Goal: Task Accomplishment & Management: Use online tool/utility

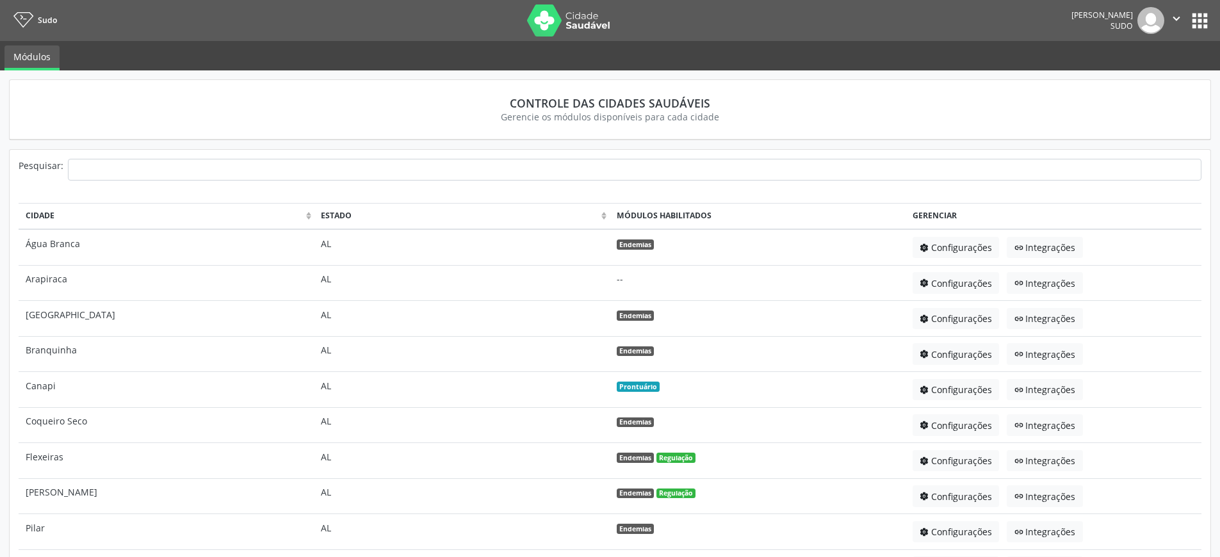
click at [1197, 21] on button "apps" at bounding box center [1199, 21] width 22 height 22
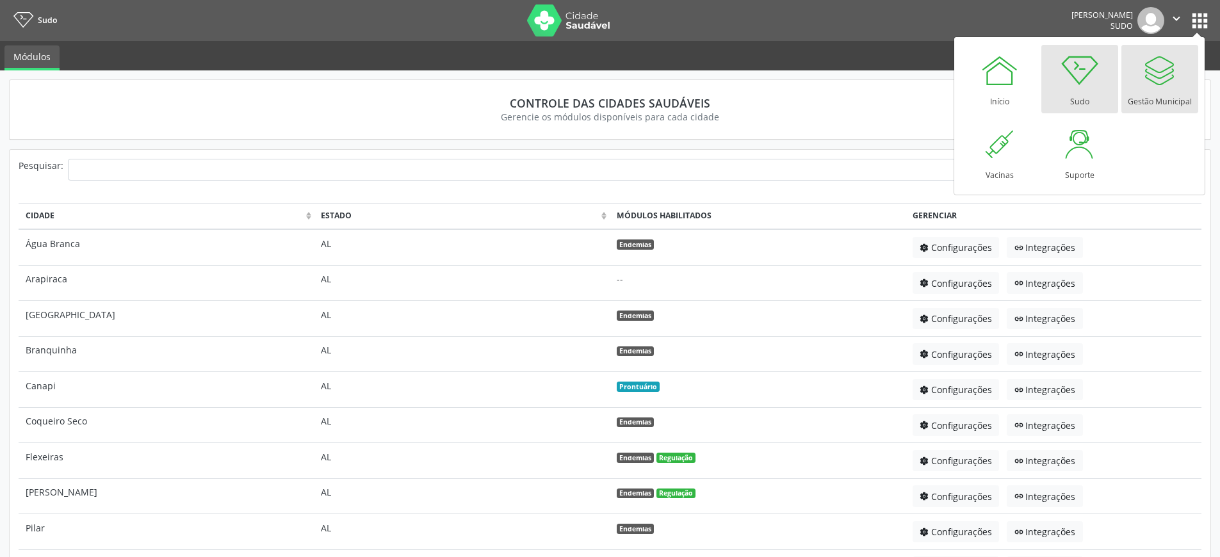
click at [1164, 97] on div "Gestão Municipal" at bounding box center [1160, 98] width 64 height 17
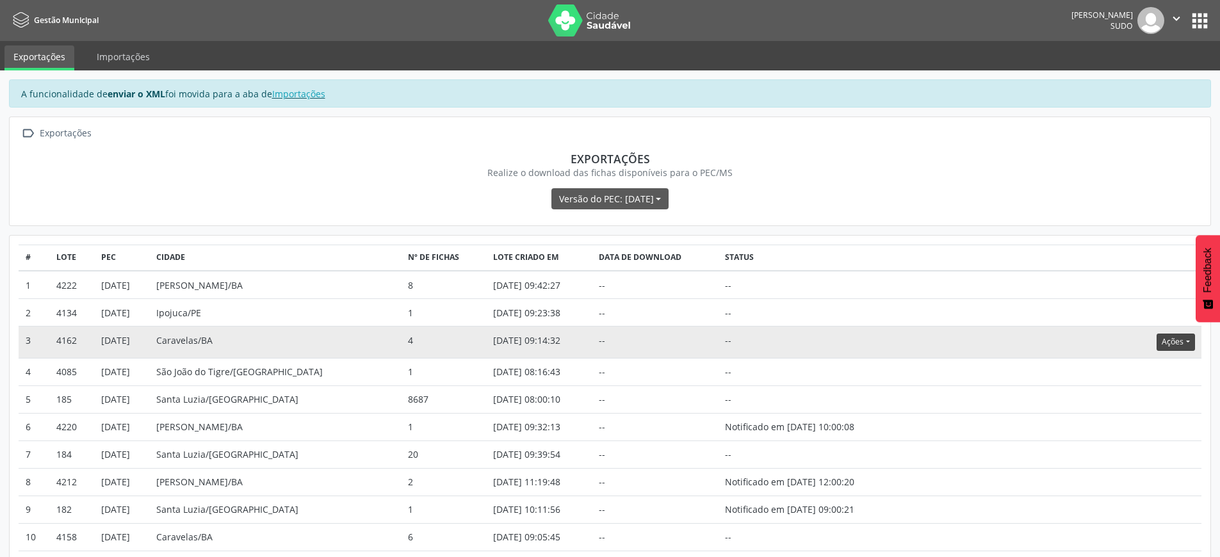
click at [1172, 347] on button "Ações" at bounding box center [1175, 342] width 38 height 17
click at [1134, 419] on link "Atualizar" at bounding box center [1149, 421] width 88 height 18
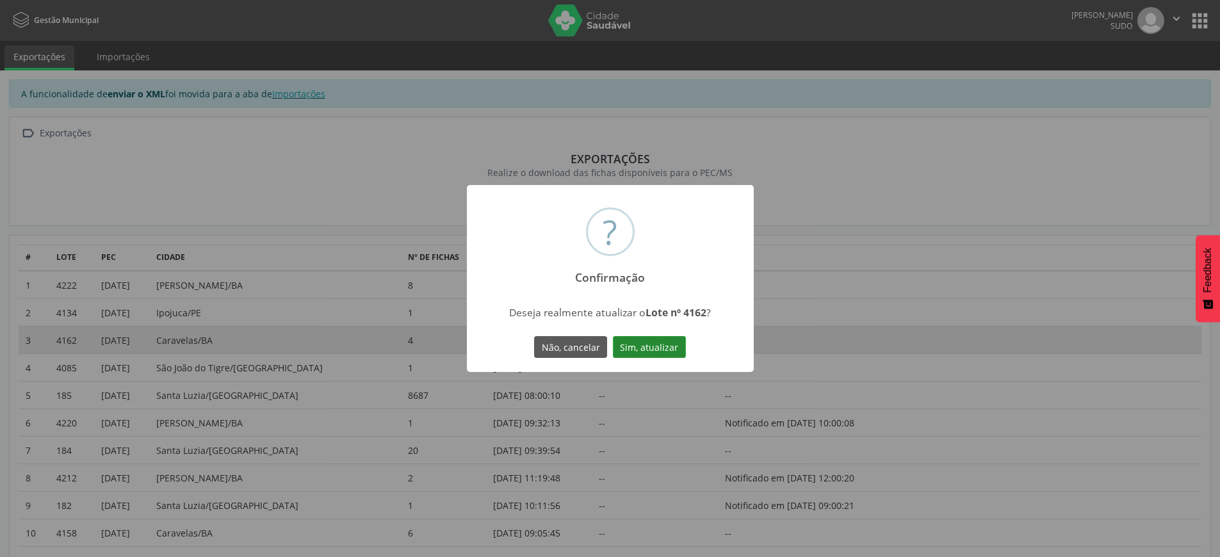
click at [661, 347] on button "Sim, atualizar" at bounding box center [649, 347] width 73 height 22
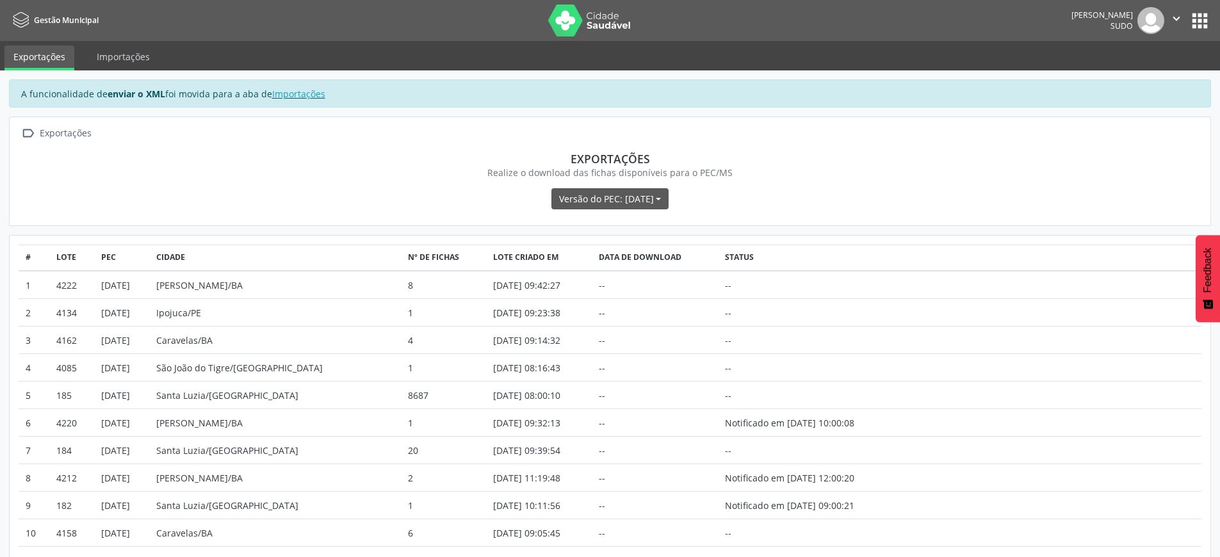
drag, startPoint x: 1176, startPoint y: 15, endPoint x: 1156, endPoint y: 51, distance: 40.4
click at [1176, 15] on icon "" at bounding box center [1176, 19] width 14 height 14
click at [1135, 77] on link "Sair" at bounding box center [1143, 78] width 88 height 18
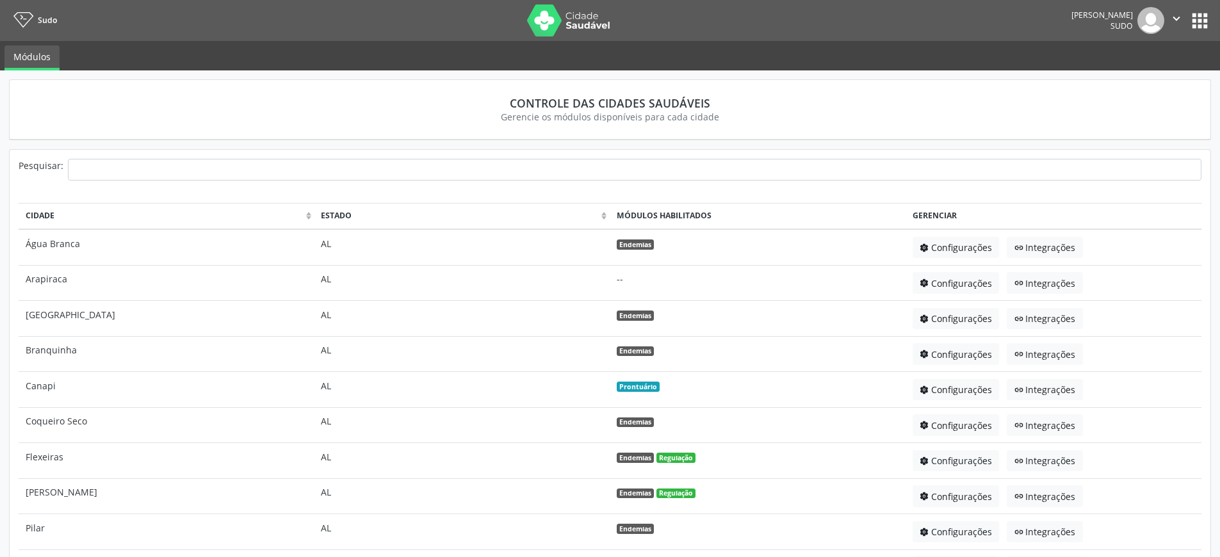
click at [1197, 19] on button "apps" at bounding box center [1199, 21] width 22 height 22
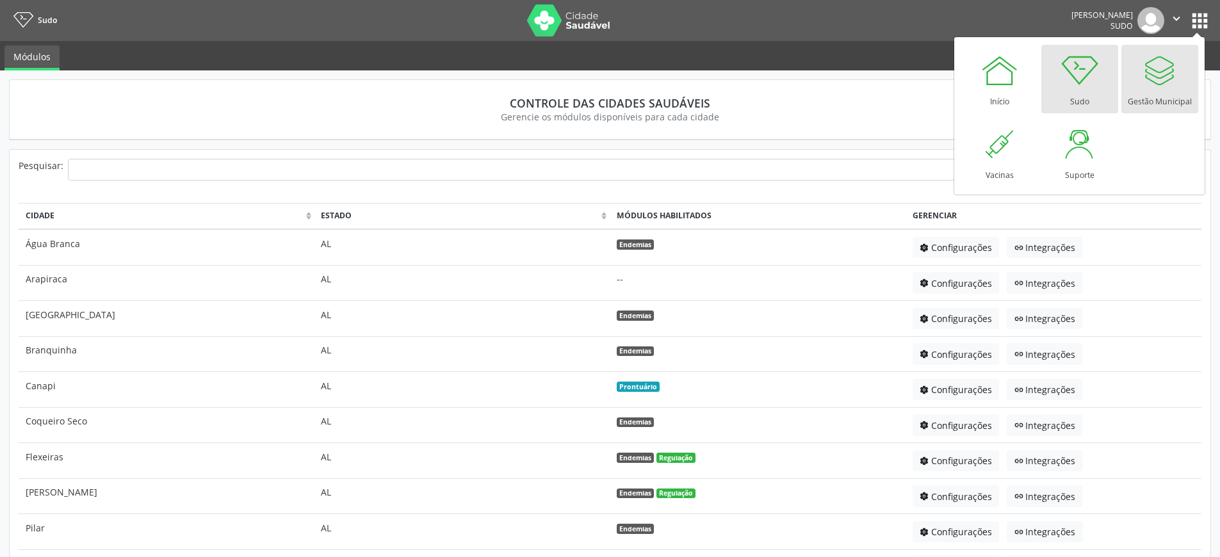
click at [1144, 99] on div "Gestão Municipal" at bounding box center [1160, 98] width 64 height 17
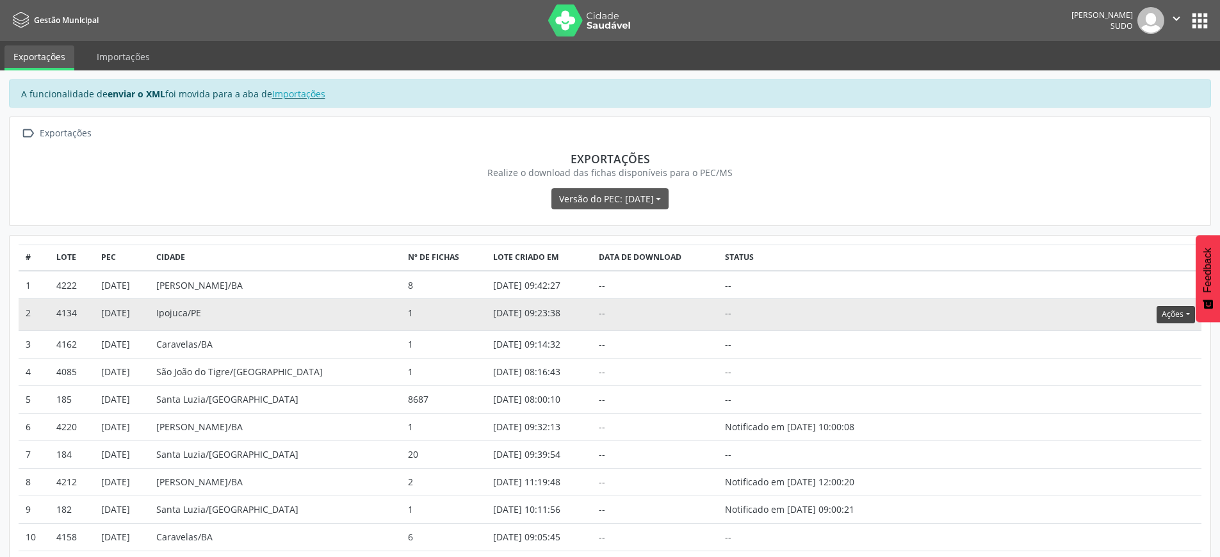
click at [1164, 315] on button "Ações" at bounding box center [1175, 314] width 38 height 17
click at [1128, 398] on link "Atualizar" at bounding box center [1149, 394] width 88 height 18
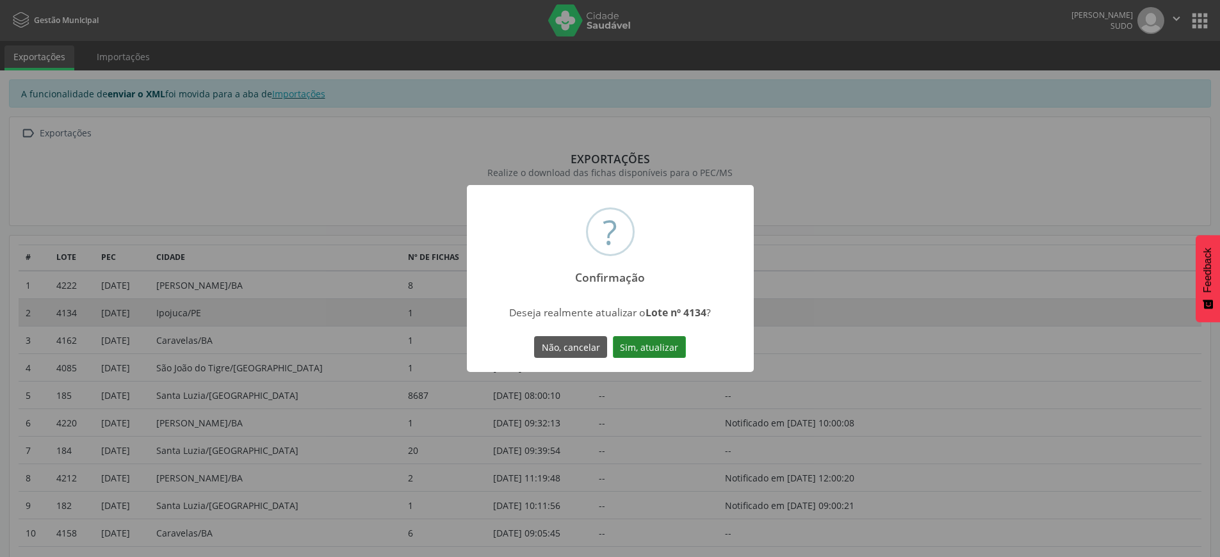
click at [652, 352] on button "Sim, atualizar" at bounding box center [649, 347] width 73 height 22
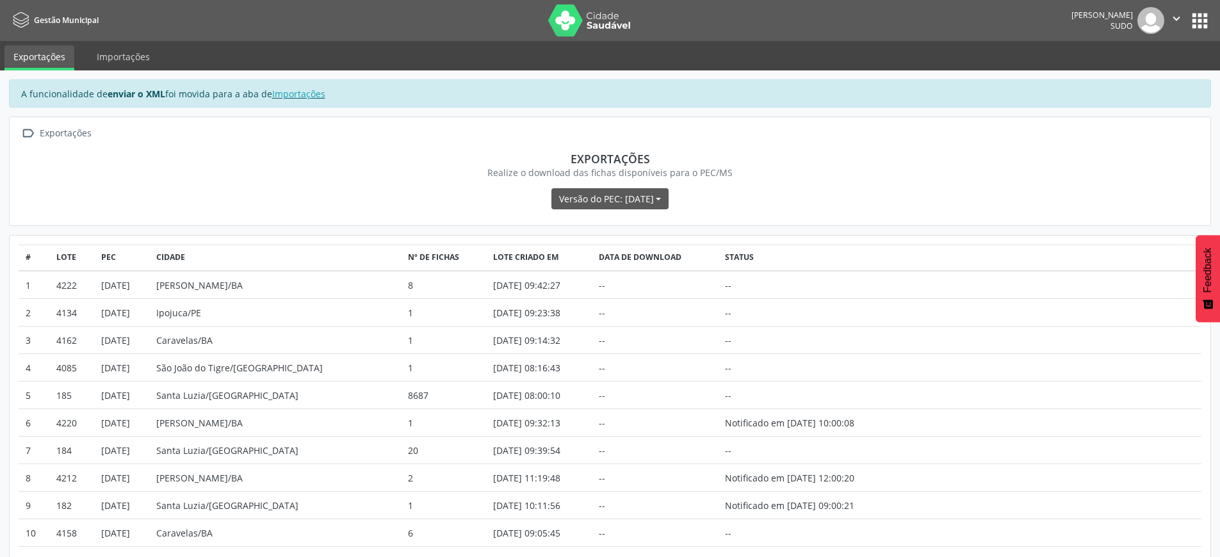
click at [1174, 17] on icon "" at bounding box center [1176, 19] width 14 height 14
click at [1131, 72] on link "Sair" at bounding box center [1143, 78] width 88 height 18
